Goal: Check status: Check status

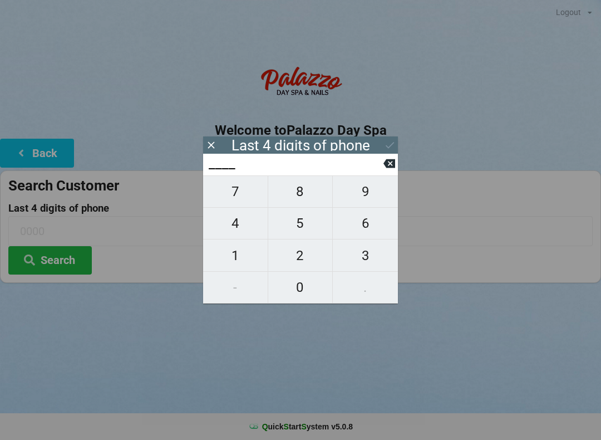
click at [243, 195] on span "7" at bounding box center [235, 191] width 65 height 23
type input "7___"
click at [303, 229] on span "5" at bounding box center [300, 222] width 65 height 23
type input "75__"
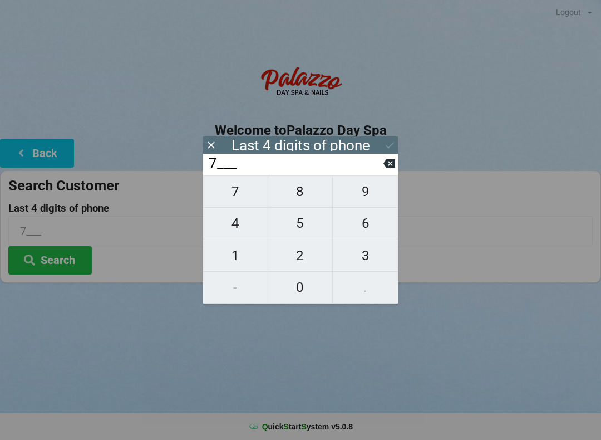
type input "75__"
click at [300, 259] on span "2" at bounding box center [300, 255] width 65 height 23
type input "752_"
click at [299, 290] on span "0" at bounding box center [300, 286] width 65 height 23
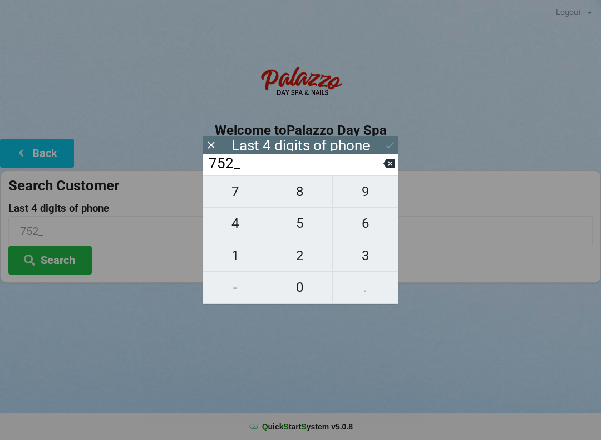
type input "7520"
click at [385, 144] on icon at bounding box center [390, 145] width 12 height 12
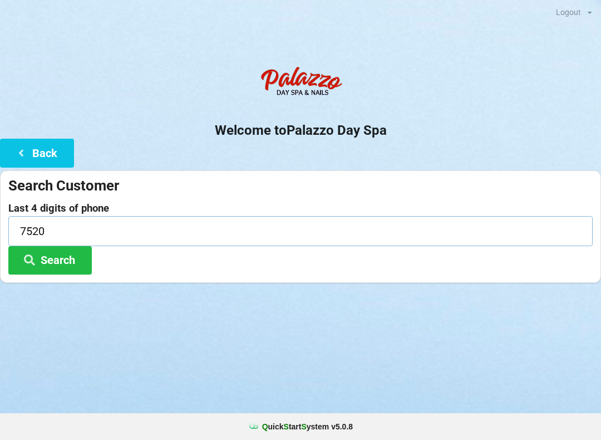
click at [132, 227] on input "7520" at bounding box center [300, 230] width 584 height 29
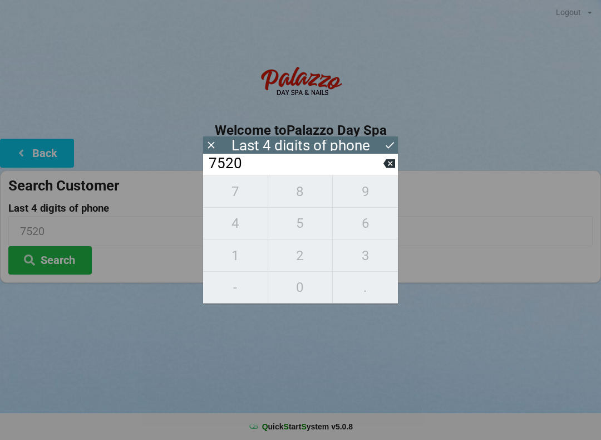
click at [390, 146] on icon at bounding box center [390, 145] width 8 height 7
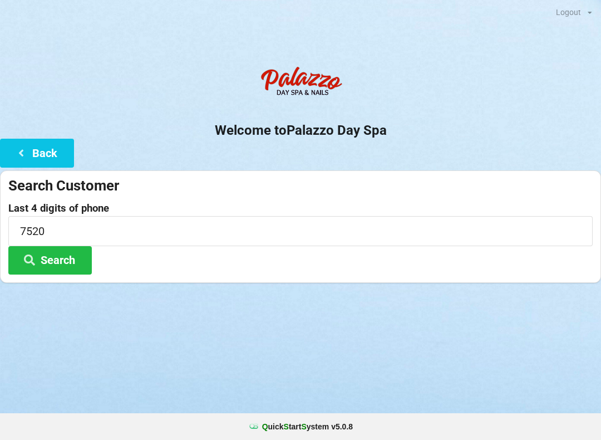
click at [60, 259] on button "Search" at bounding box center [49, 260] width 83 height 28
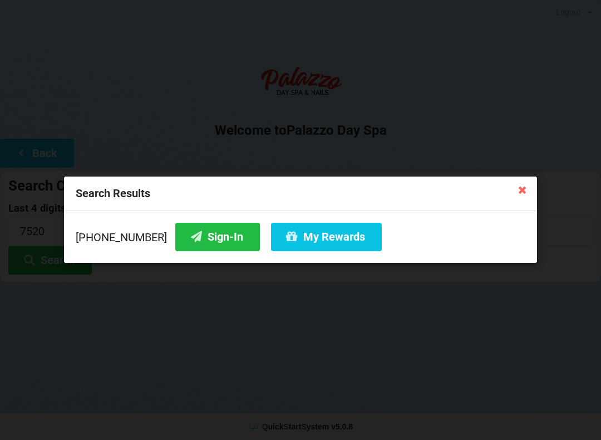
click at [209, 238] on button "Sign-In" at bounding box center [217, 237] width 85 height 28
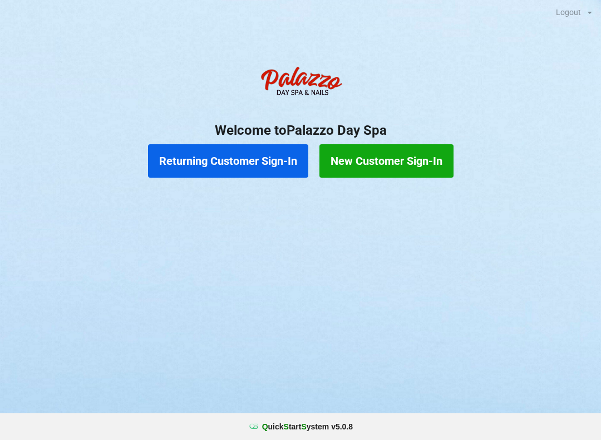
click at [268, 166] on button "Returning Customer Sign-In" at bounding box center [228, 160] width 160 height 33
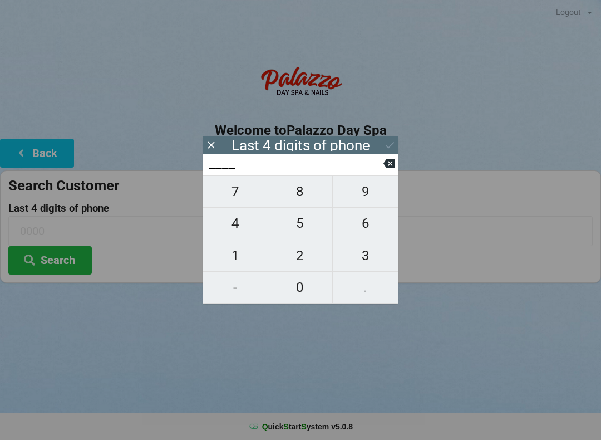
click at [357, 260] on span "3" at bounding box center [365, 255] width 65 height 23
type input "3___"
click at [367, 201] on span "9" at bounding box center [365, 191] width 65 height 23
type input "39__"
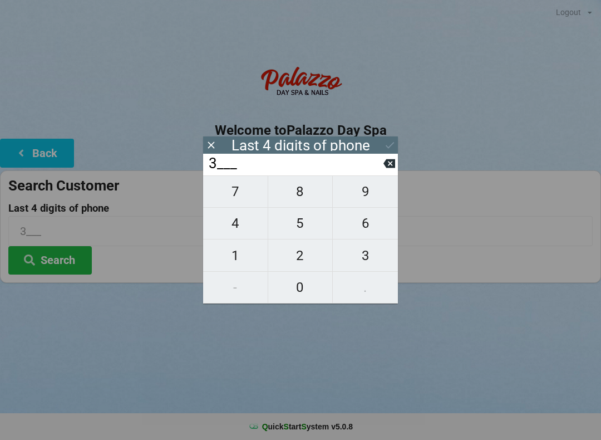
type input "39__"
click at [242, 195] on span "7" at bounding box center [235, 191] width 65 height 23
type input "397_"
click at [370, 257] on span "3" at bounding box center [365, 255] width 65 height 23
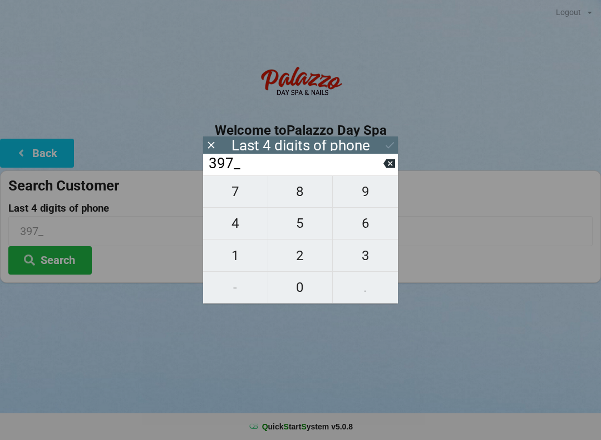
type input "3973"
click at [355, 287] on div "7 8 9 4 5 6 1 2 3 - 0 ." at bounding box center [300, 239] width 195 height 128
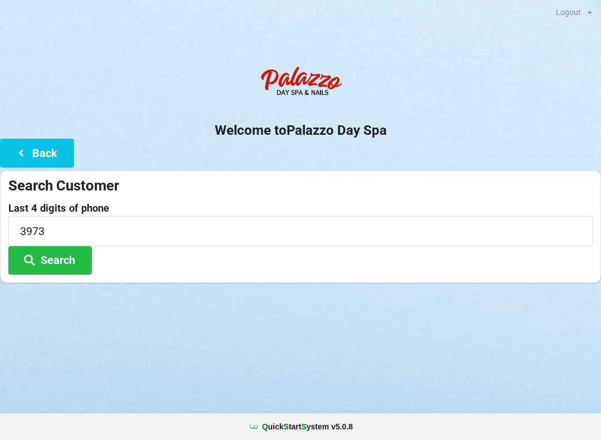
click at [60, 261] on button "Search" at bounding box center [49, 260] width 83 height 28
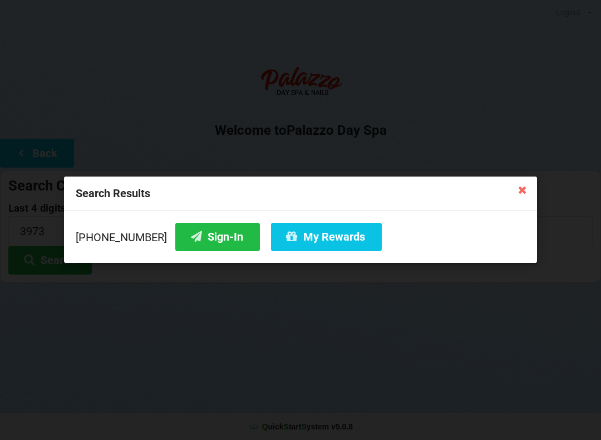
click at [199, 234] on button "Sign-In" at bounding box center [217, 237] width 85 height 28
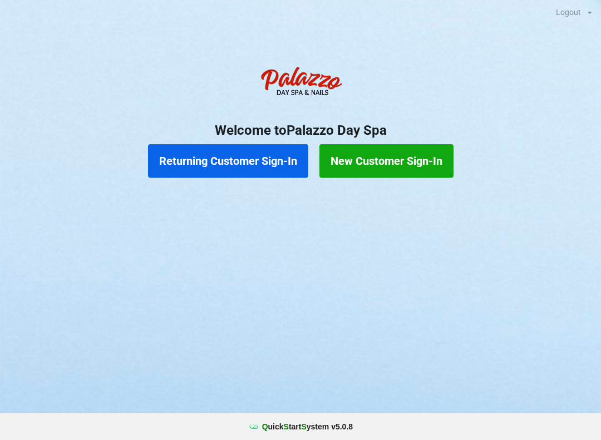
click at [233, 158] on button "Returning Customer Sign-In" at bounding box center [228, 160] width 160 height 33
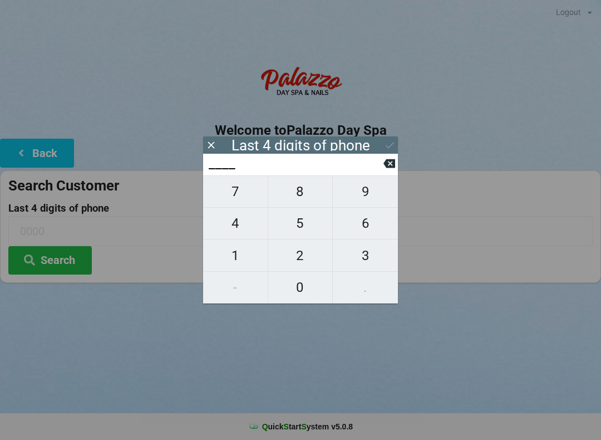
click at [237, 223] on span "4" at bounding box center [235, 222] width 65 height 23
type input "4___"
click at [389, 162] on icon at bounding box center [389, 163] width 12 height 12
click at [243, 223] on span "4" at bounding box center [235, 222] width 65 height 23
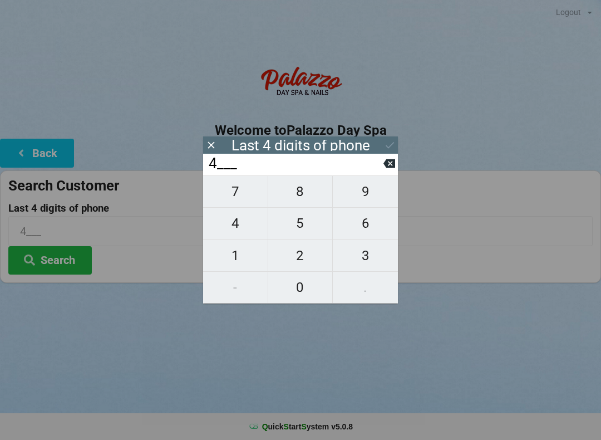
click at [372, 254] on span "3" at bounding box center [365, 255] width 65 height 23
type input "43__"
click at [302, 231] on span "5" at bounding box center [300, 222] width 65 height 23
type input "435_"
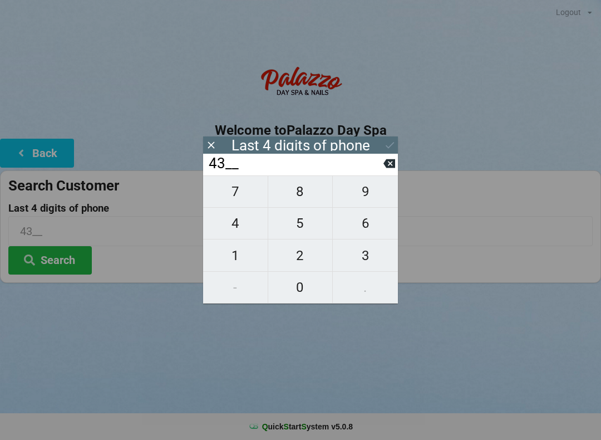
type input "435_"
click at [300, 261] on span "2" at bounding box center [300, 255] width 65 height 23
type input "4352"
click at [384, 154] on div "4352" at bounding box center [300, 165] width 195 height 22
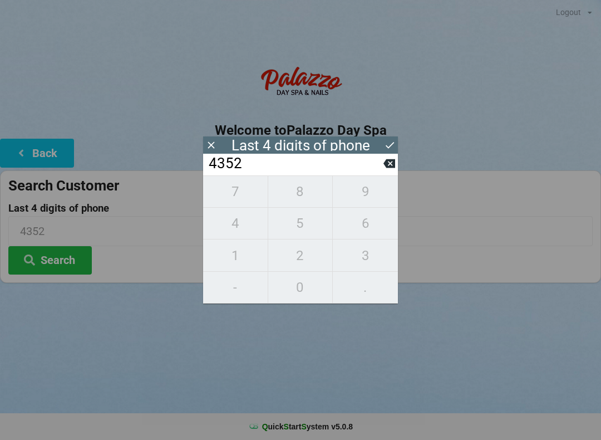
click at [394, 142] on icon at bounding box center [390, 145] width 12 height 12
